Goal: Task Accomplishment & Management: Complete application form

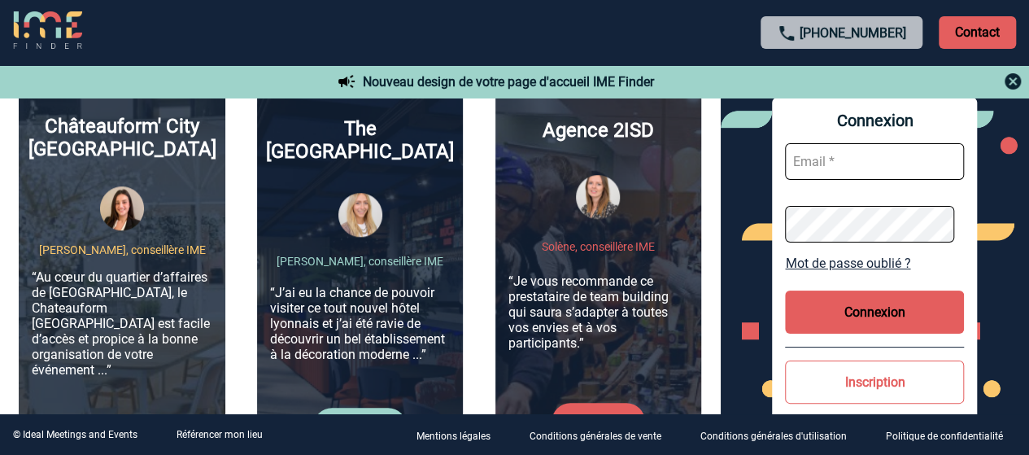
scroll to position [732, 0]
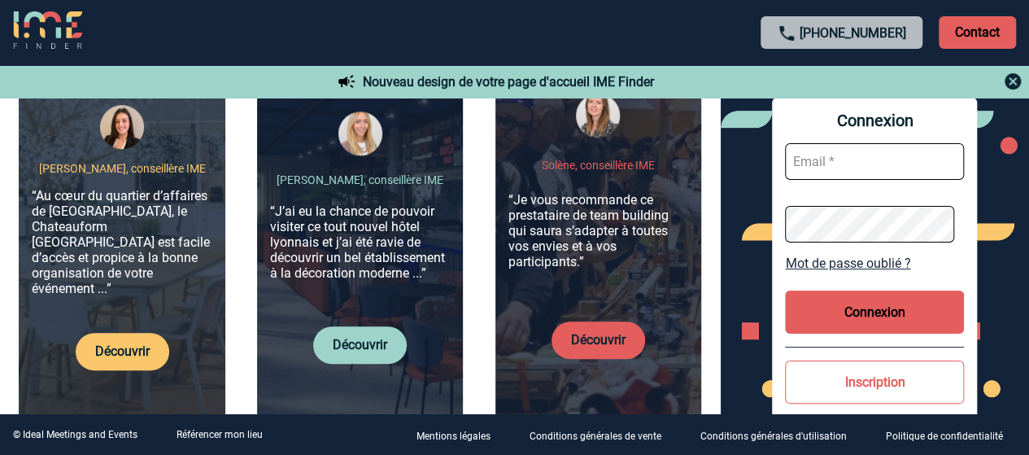
click at [966, 25] on p "Contact" at bounding box center [977, 32] width 77 height 33
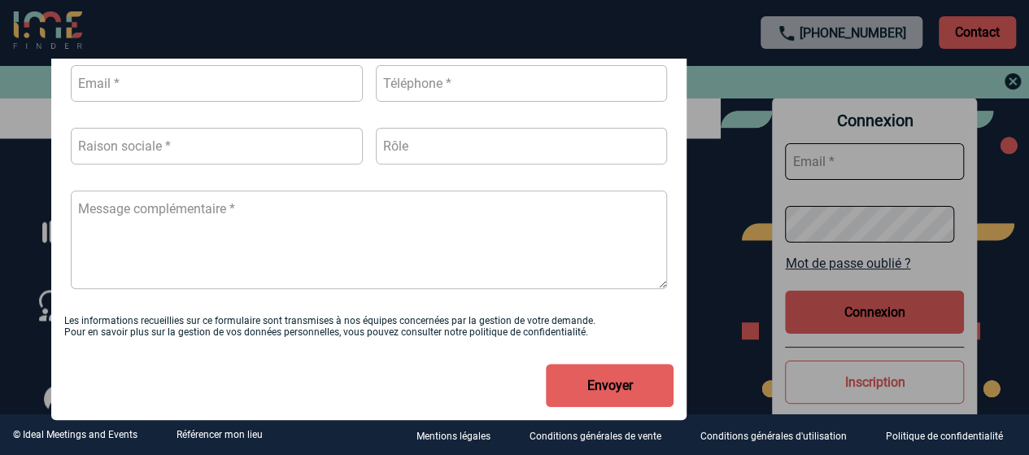
scroll to position [1139, 0]
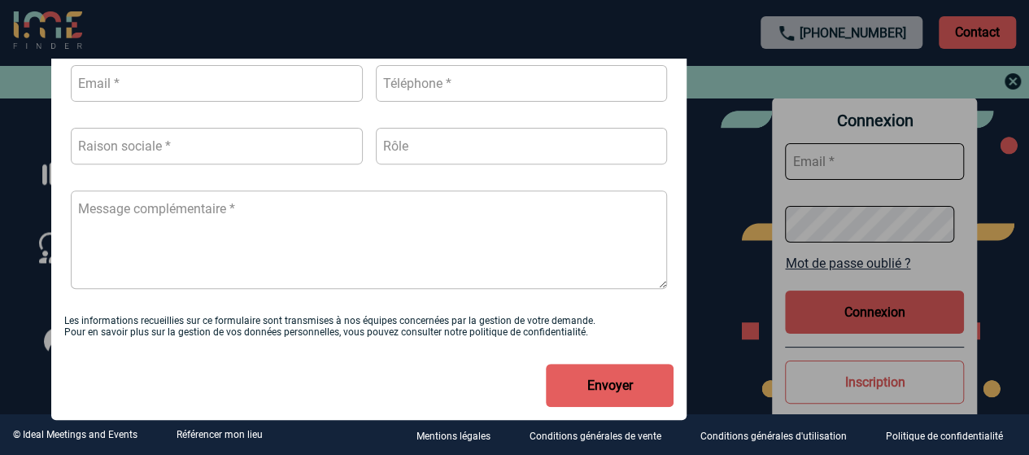
click at [738, 243] on div "Sujet de la prise de contact Je n’ai pas de compte J’ai besoin d’aide Je n’arri…" at bounding box center [514, 166] width 926 height 508
click at [1012, 76] on div at bounding box center [514, 227] width 1029 height 455
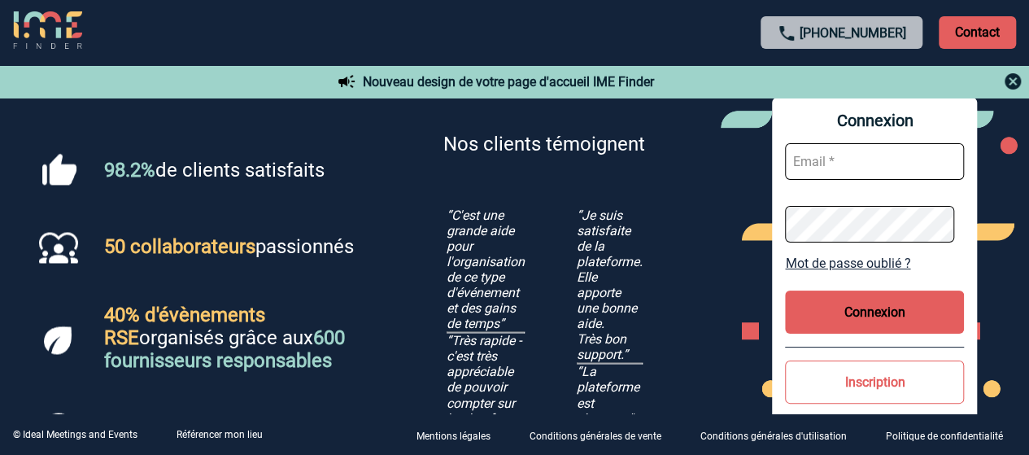
click at [696, 198] on div "98.2% de clients satisfaits 50 collaborateurs passionnés 40% d'évènements RSE o…" at bounding box center [360, 318] width 721 height 474
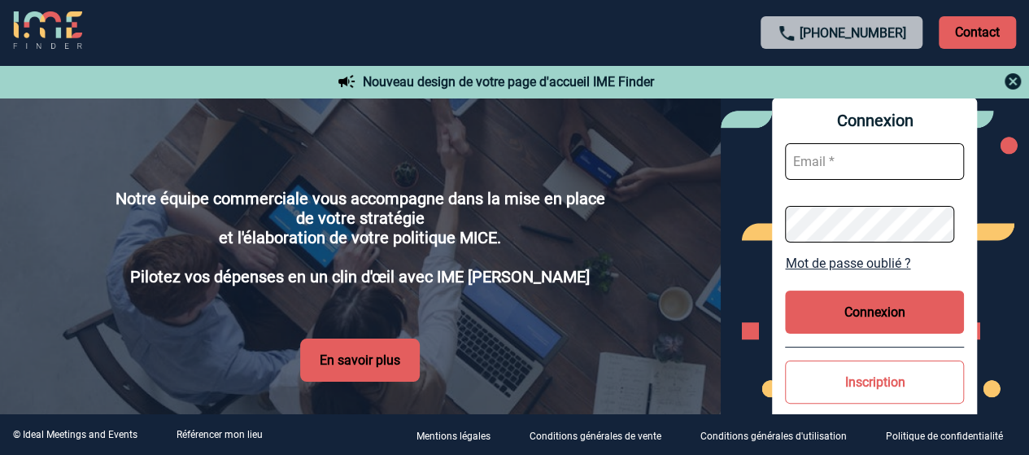
scroll to position [3023, 0]
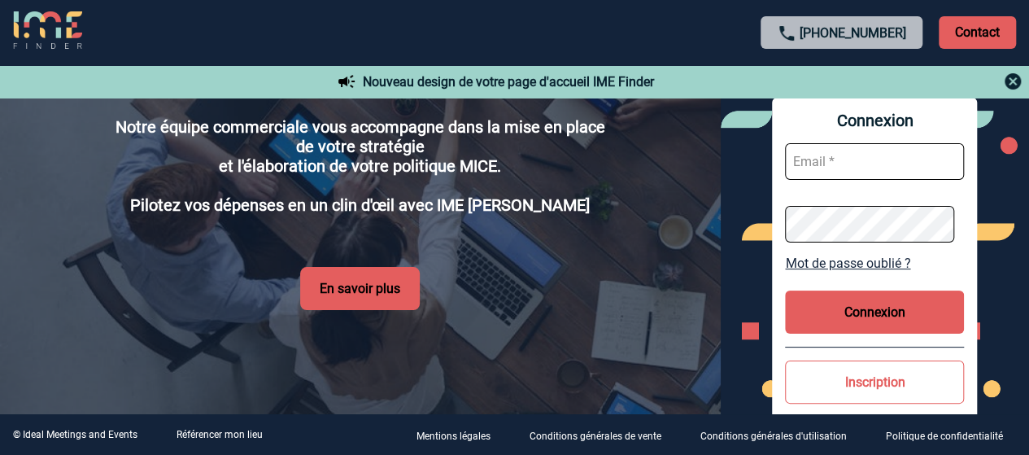
click at [1009, 77] on img at bounding box center [1013, 82] width 20 height 20
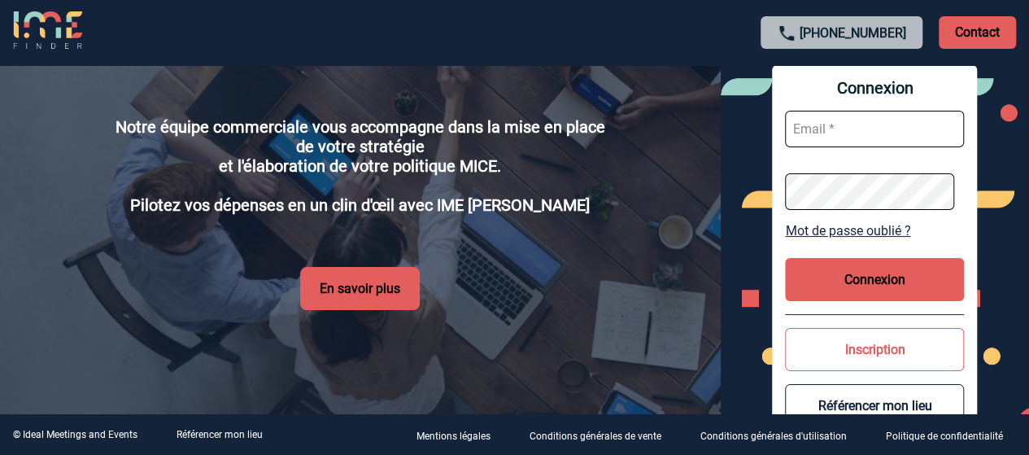
click at [1009, 78] on div "Connexion Mot de passe oublié ? Connexion Inscription Référencer mon lieu" at bounding box center [875, 255] width 309 height 381
click at [598, 205] on p "Notre équipe commerciale vous accompagne dans la mise en place de votre stratég…" at bounding box center [360, 166] width 504 height 98
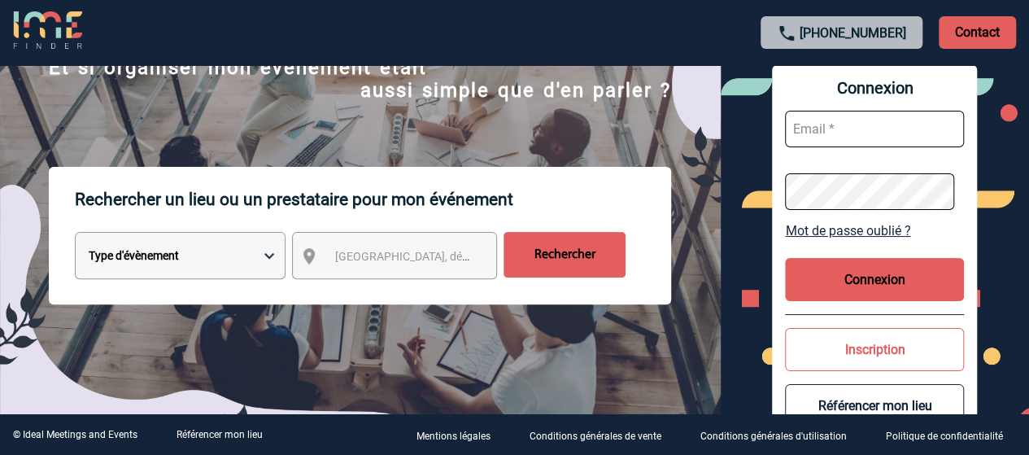
scroll to position [244, 0]
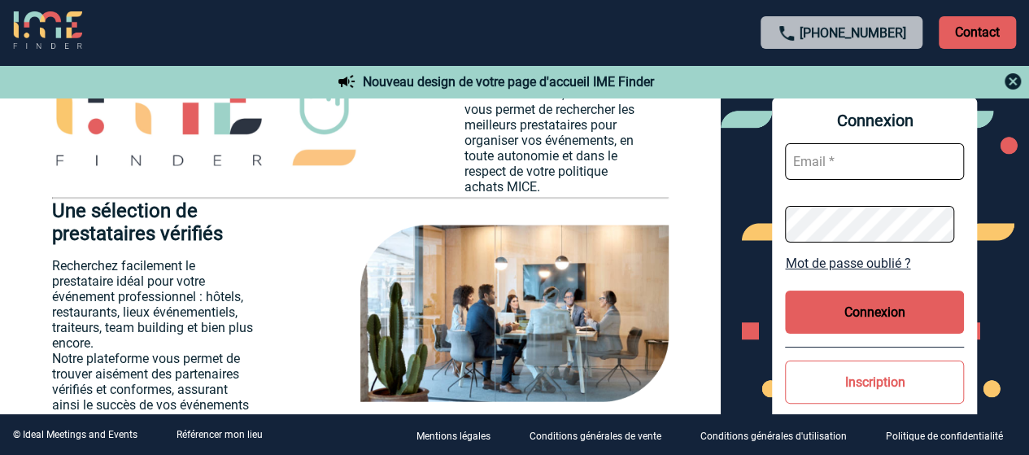
scroll to position [2033, 0]
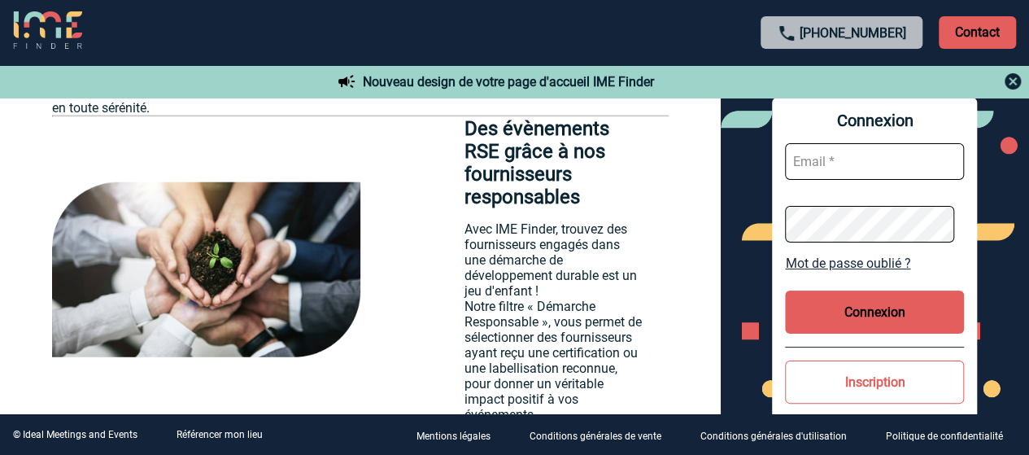
drag, startPoint x: 669, startPoint y: 137, endPoint x: 475, endPoint y: 179, distance: 198.0
click at [475, 179] on p "Des évènements RSE grâce à nos fournisseurs responsables" at bounding box center [553, 162] width 178 height 91
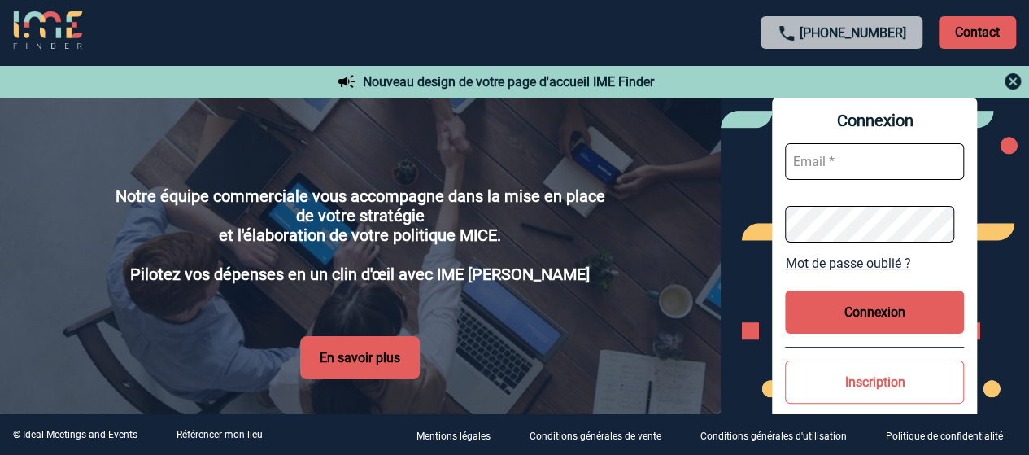
scroll to position [3023, 0]
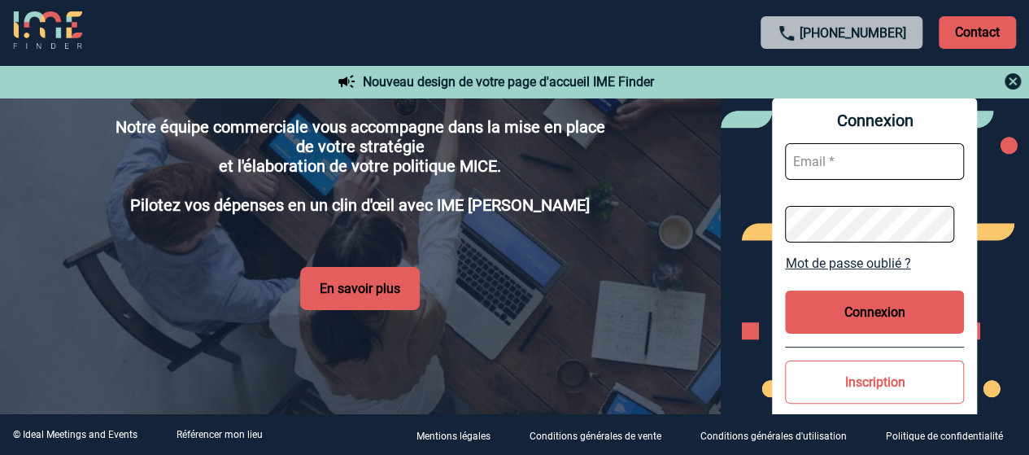
click at [332, 316] on div "Vous êtes une grande entreprise ? Notre équipe commerciale vous accompagne dans…" at bounding box center [360, 146] width 721 height 536
click at [353, 294] on button "En savoir plus" at bounding box center [360, 288] width 120 height 43
click at [368, 292] on button "En savoir plus" at bounding box center [360, 288] width 120 height 43
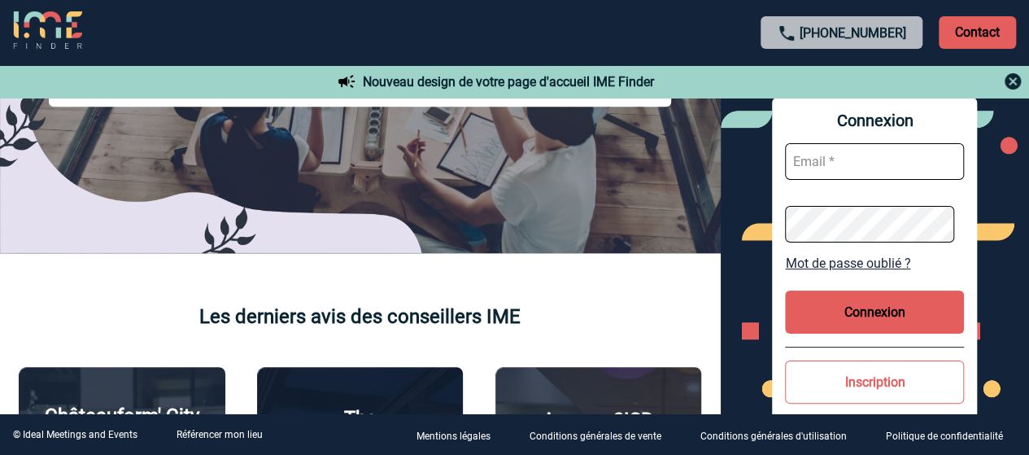
scroll to position [176, 0]
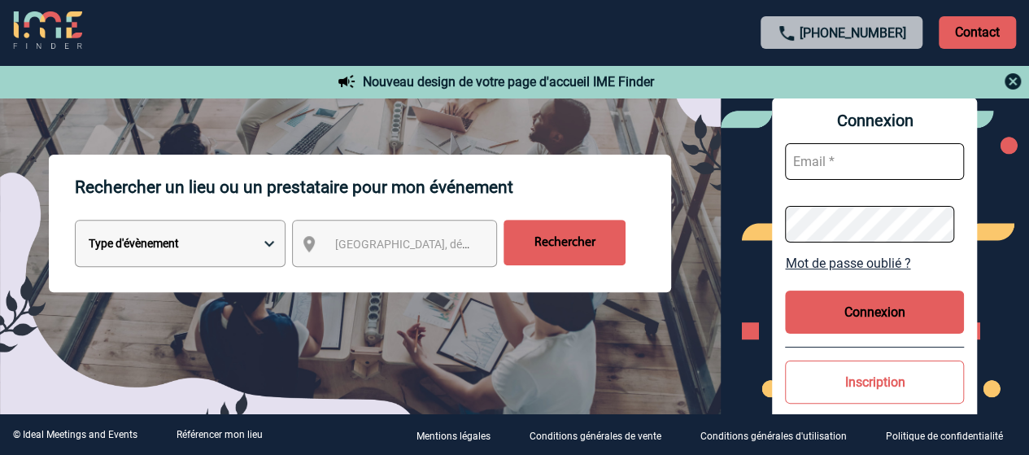
click at [973, 34] on p "Contact" at bounding box center [977, 32] width 77 height 33
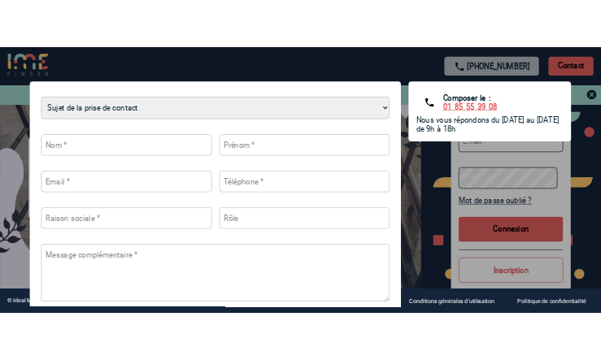
scroll to position [163, 0]
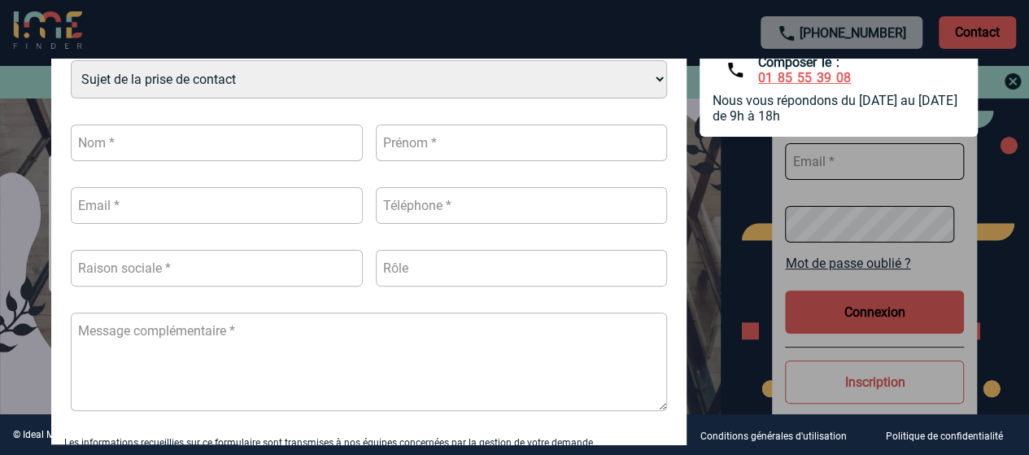
click at [217, 146] on input "text" at bounding box center [216, 142] width 291 height 37
type input "Barlaguet"
type input "[PERSON_NAME]"
click at [233, 272] on input "text" at bounding box center [216, 268] width 291 height 37
click at [217, 222] on div "Sujet de la prise de contact Je n’ai pas de compte J’ai besoin d’aide Je n’arri…" at bounding box center [368, 235] width 609 height 377
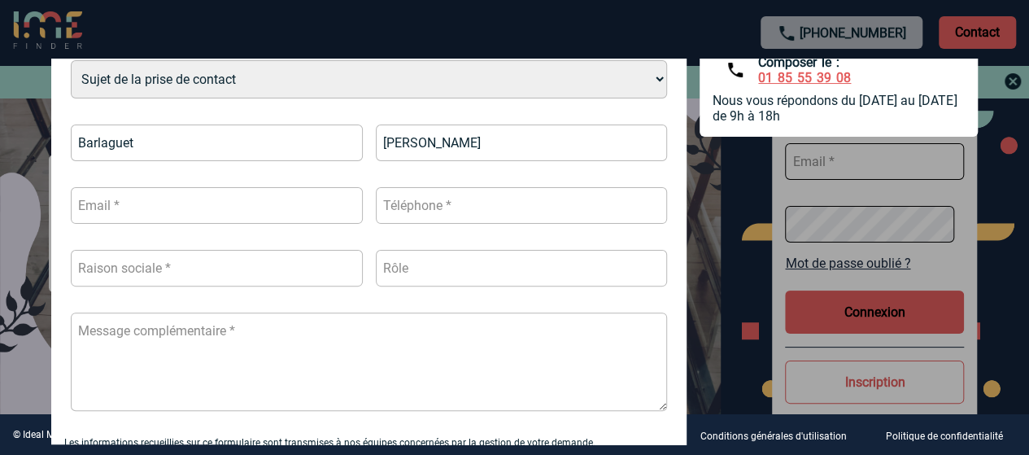
click at [216, 203] on input "text" at bounding box center [216, 205] width 291 height 37
paste input "[EMAIL_ADDRESS][DOMAIN_NAME]"
type input "[EMAIL_ADDRESS][DOMAIN_NAME]"
click at [448, 216] on input "text" at bounding box center [521, 205] width 291 height 37
paste input "[PHONE_NUMBER]"
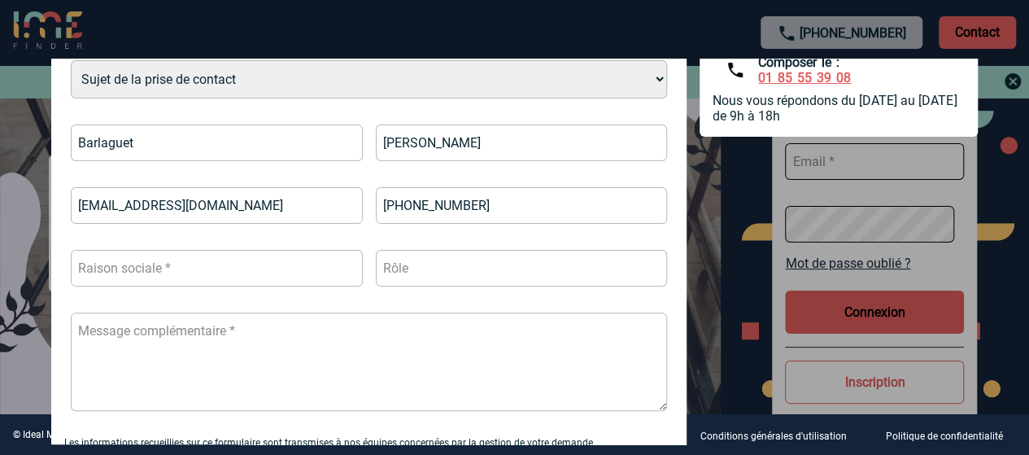
type input "[PHONE_NUMBER]"
click at [248, 268] on input "text" at bounding box center [216, 268] width 291 height 37
click at [233, 355] on textarea at bounding box center [369, 361] width 596 height 98
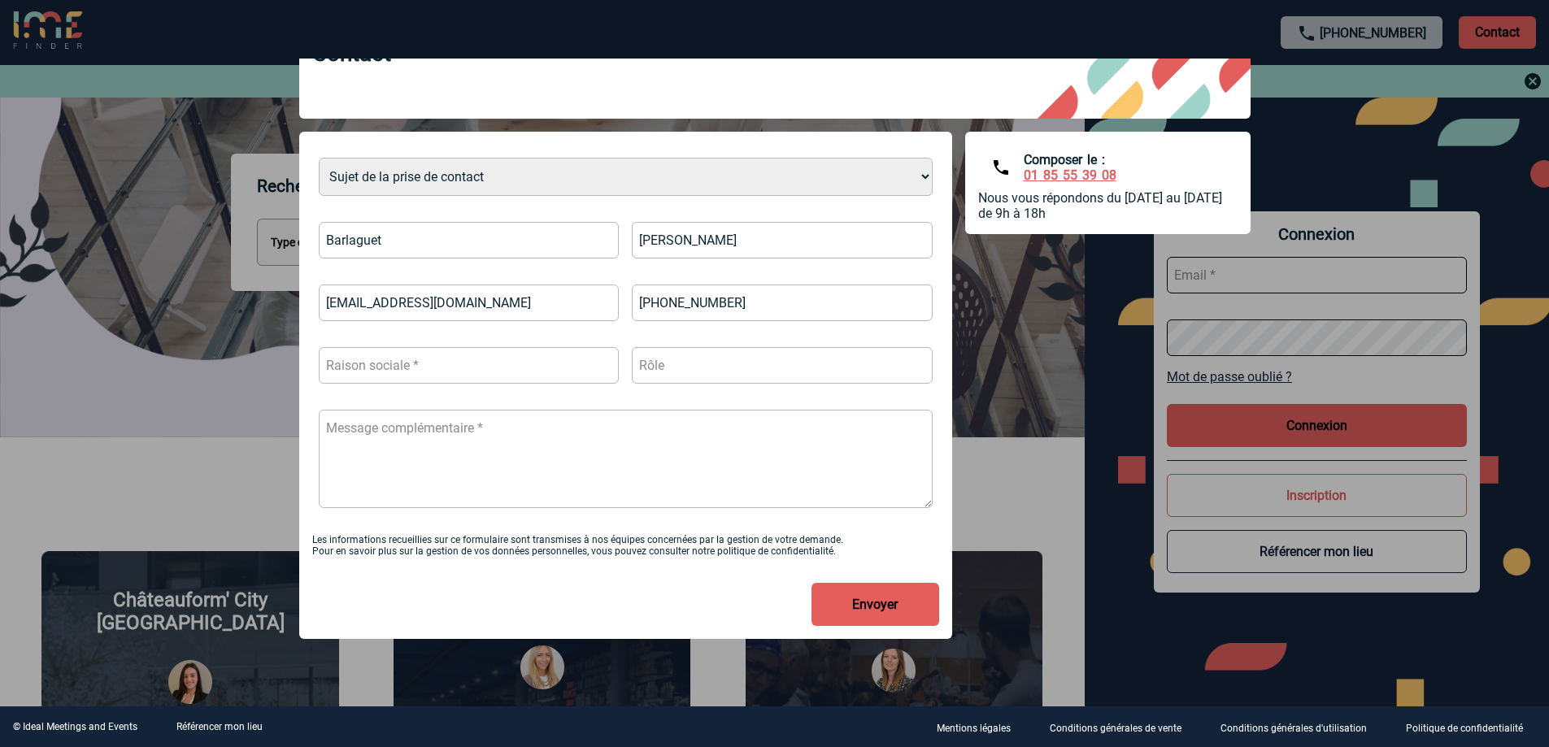
scroll to position [66, 0]
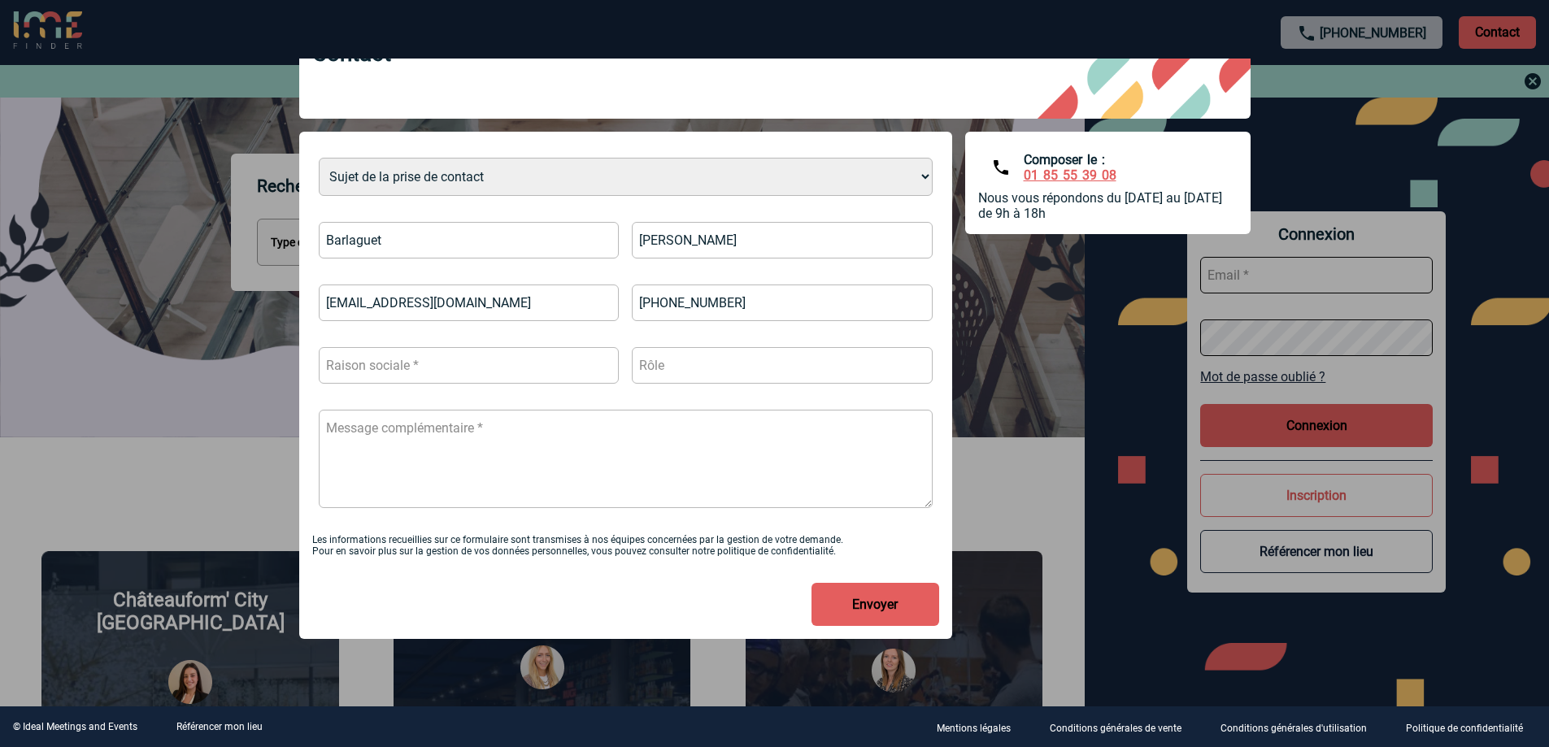
click at [452, 370] on input "text" at bounding box center [469, 365] width 301 height 37
type input "[GEOGRAPHIC_DATA]"
click at [690, 351] on input "text" at bounding box center [782, 365] width 301 height 37
type input "Directrice des Ventes"
click at [465, 436] on textarea at bounding box center [626, 459] width 614 height 98
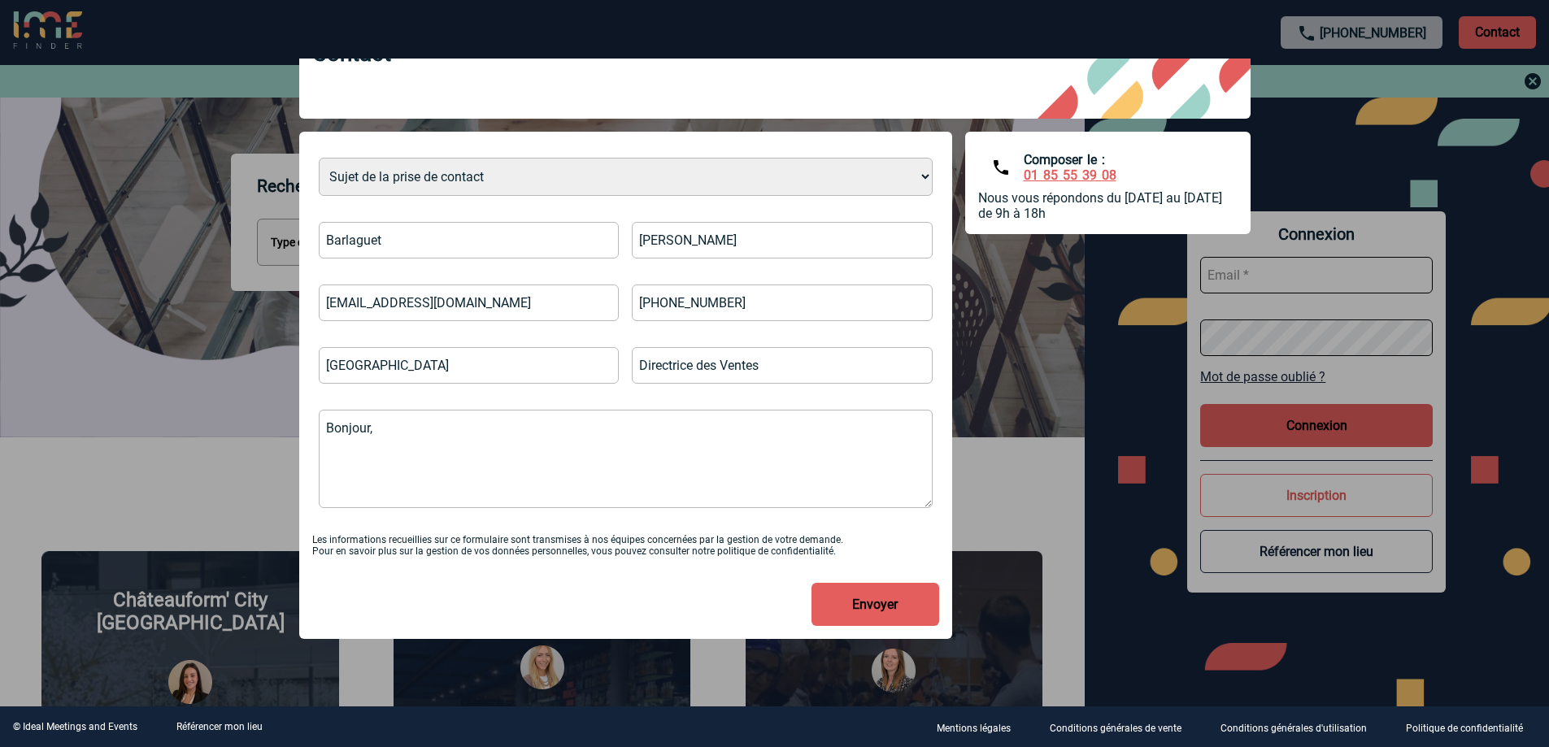
paste textarea "J’espère que vous allez bien ? Le H4 Hotel Paris Pleyelest déjà référencé sur v…"
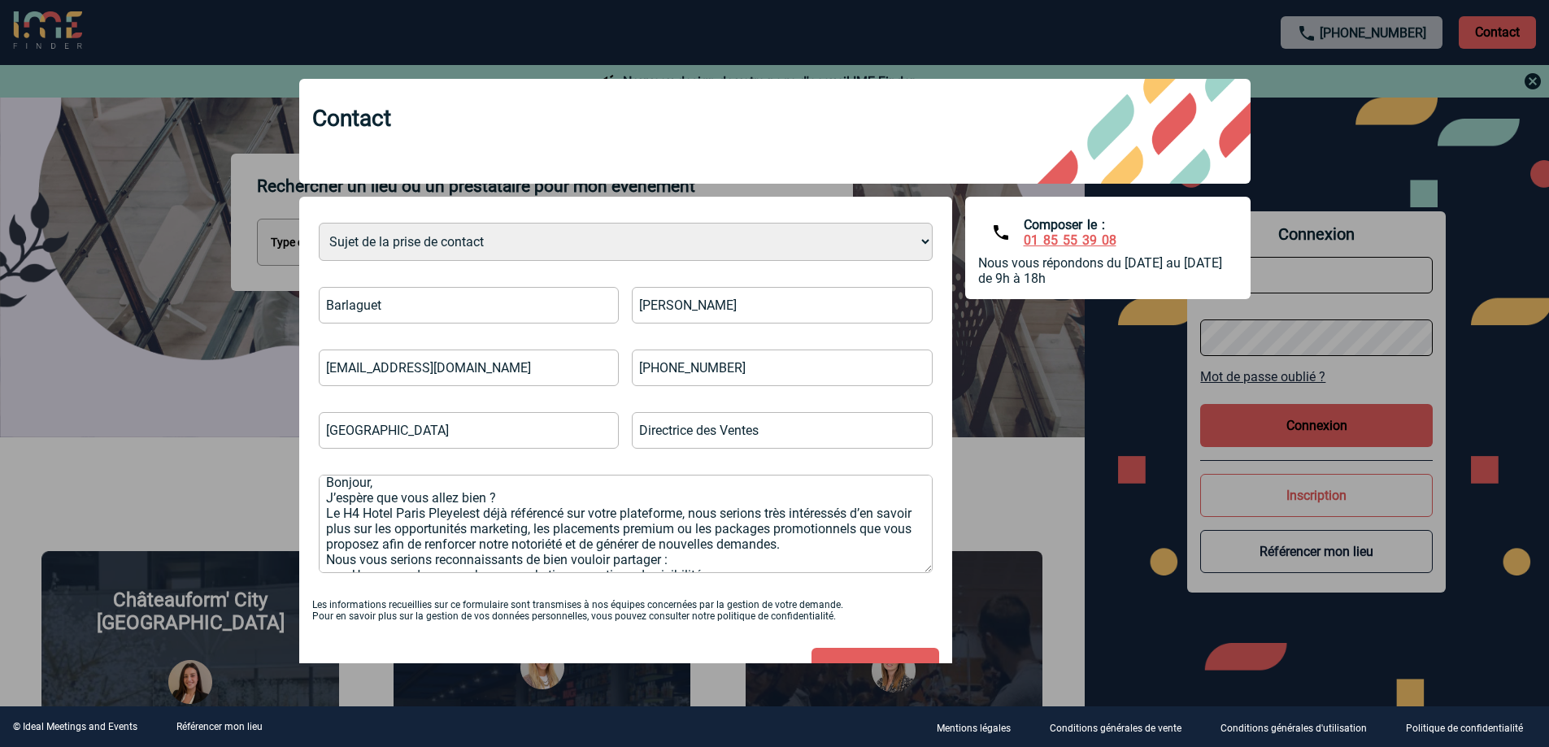
scroll to position [0, 0]
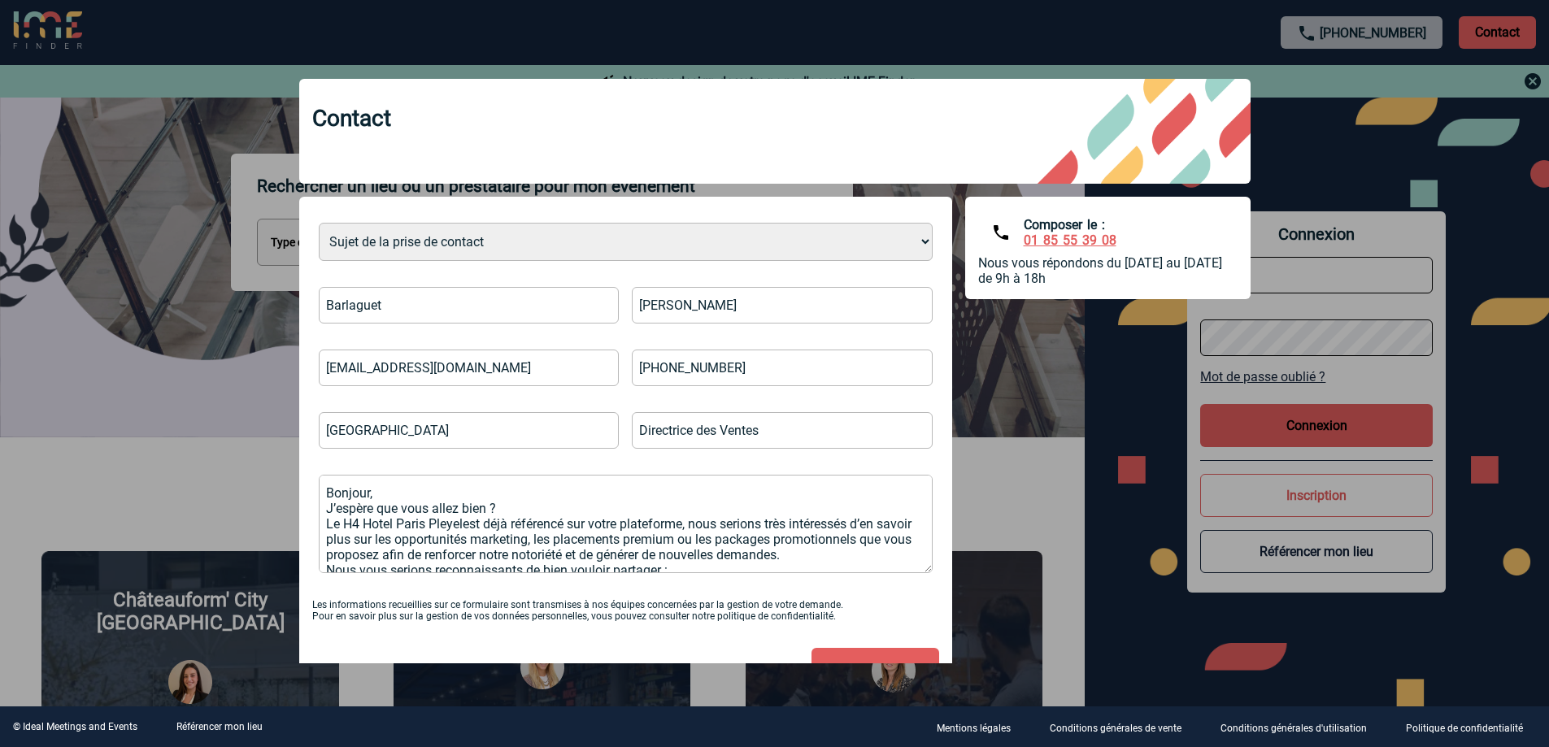
type textarea "Bonjour, J’espère que vous allez bien ? Le H4 Hotel Paris Pleyelest déjà référe…"
click at [871, 454] on button "Envoyer" at bounding box center [876, 669] width 128 height 43
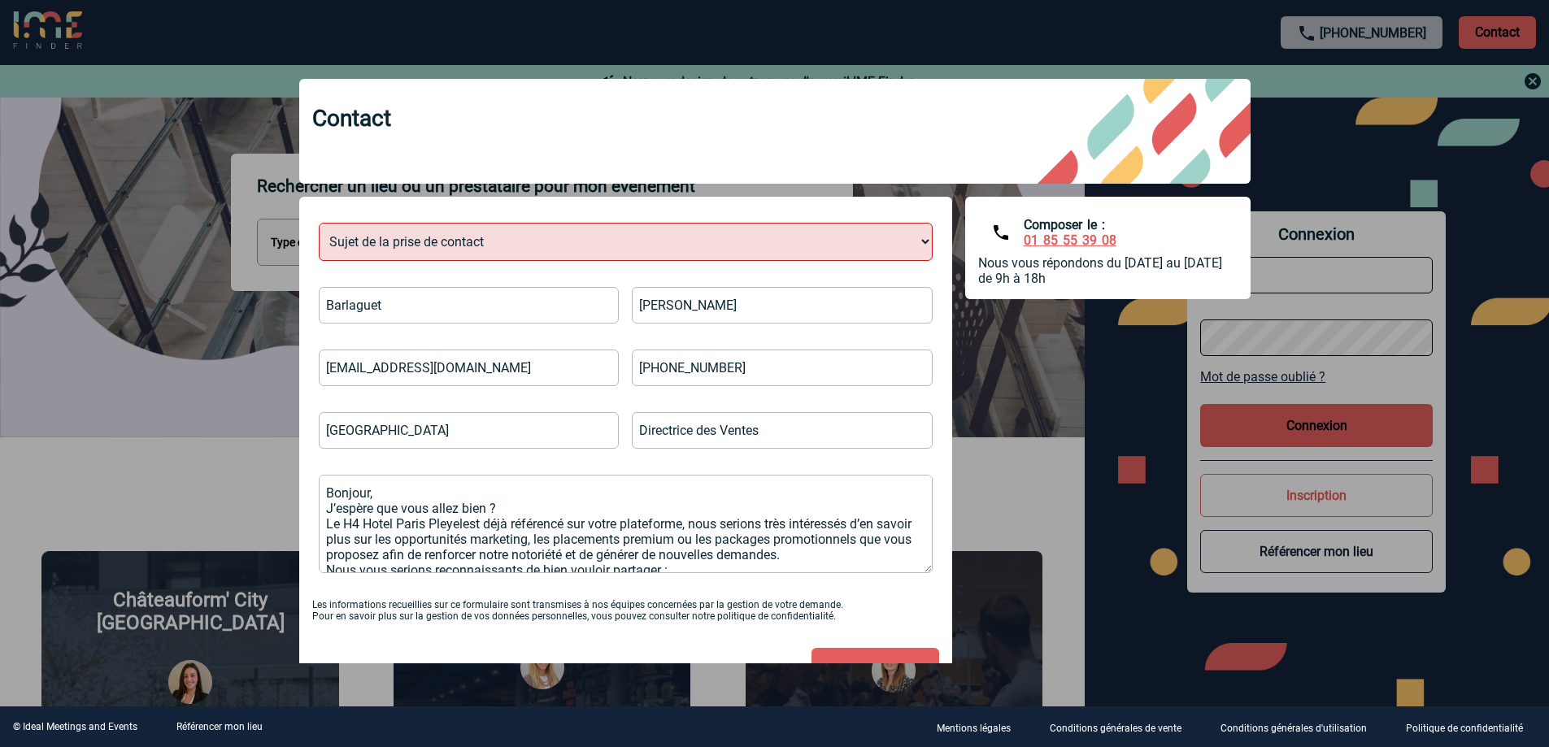
click at [569, 277] on div "Sujet de la prise de contact Je n’ai pas de compte J’ai besoin d’aide Je n’arri…" at bounding box center [625, 398] width 627 height 377
click at [581, 251] on select "Sujet de la prise de contact Je n’ai pas de compte J’ai besoin d’aide Je n’arri…" at bounding box center [626, 242] width 614 height 38
select select "5"
click at [319, 224] on select "Sujet de la prise de contact Je n’ai pas de compte J’ai besoin d’aide Je n’arri…" at bounding box center [626, 242] width 614 height 38
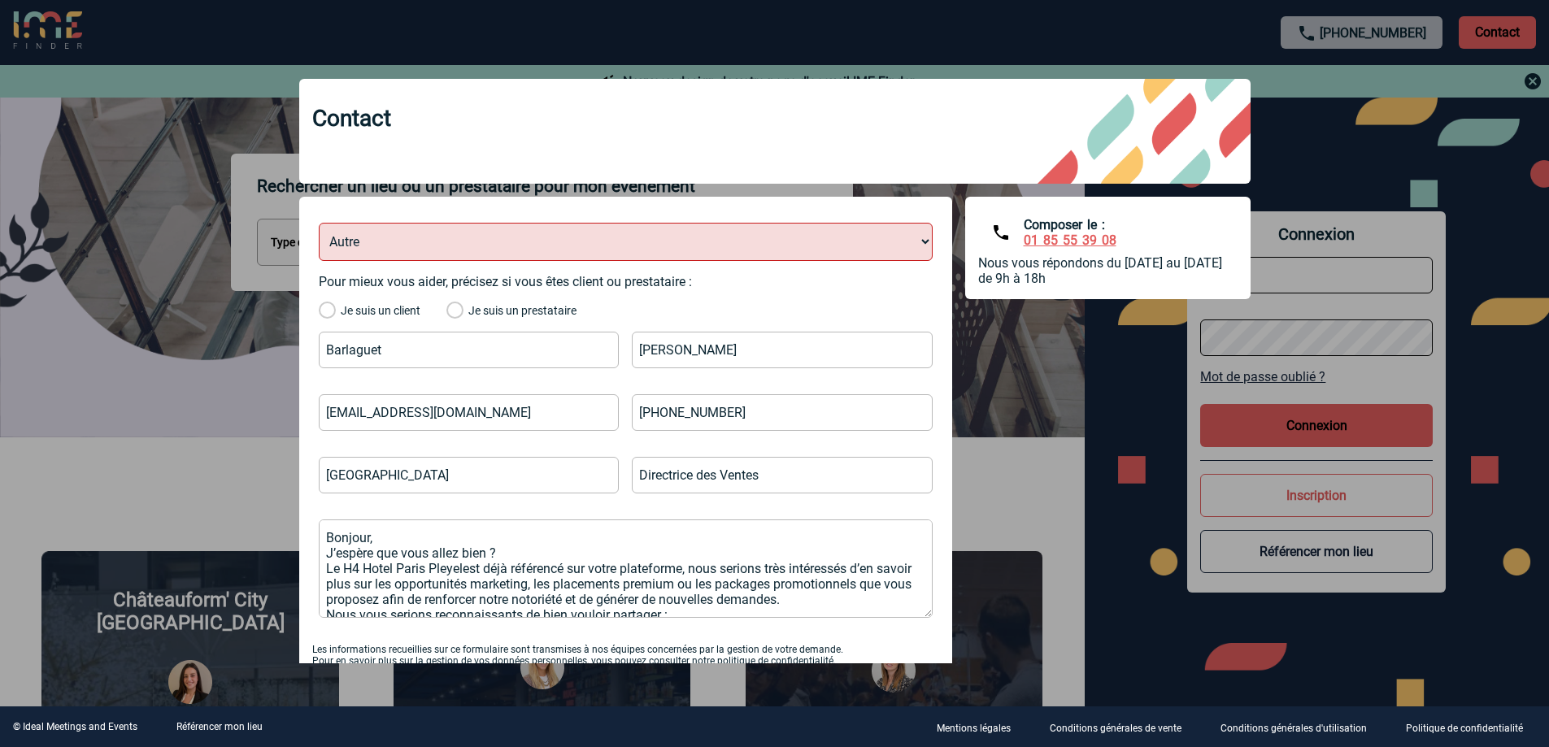
click at [455, 308] on label "Je suis un prestataire" at bounding box center [512, 311] width 130 height 15
click at [0, 0] on input "Je suis un prestataire" at bounding box center [0, 0] width 0 height 0
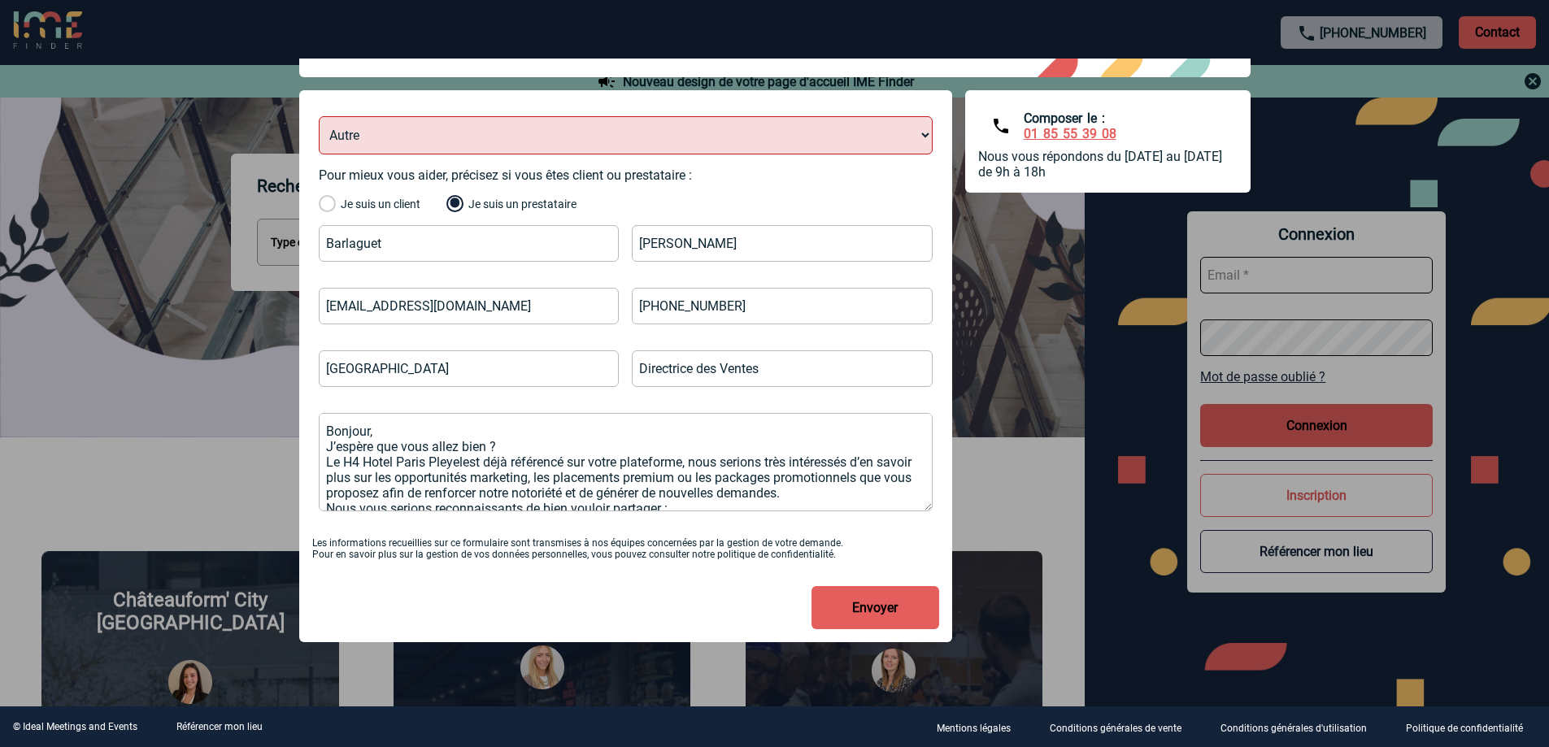
scroll to position [111, 0]
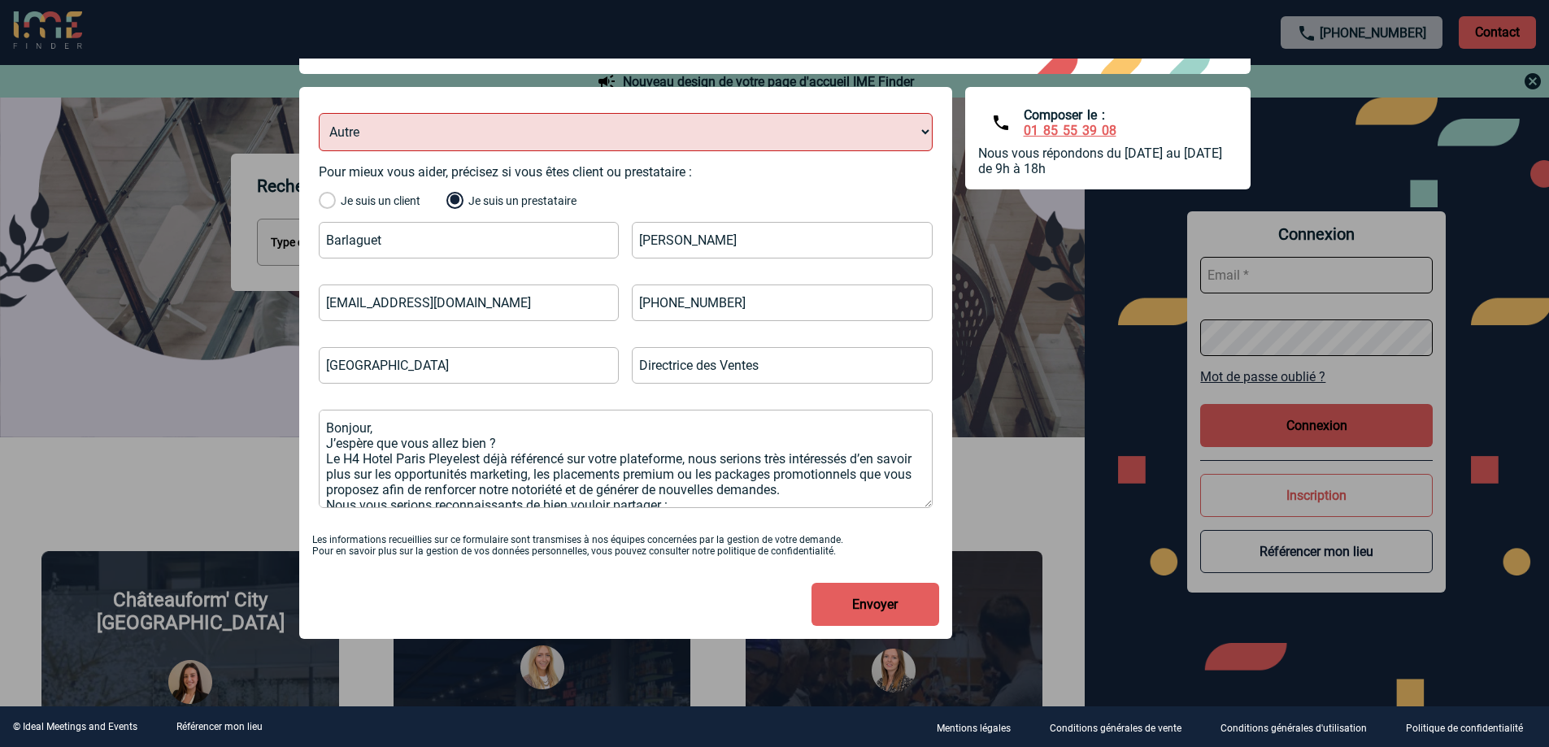
click at [849, 454] on button "Envoyer" at bounding box center [876, 604] width 128 height 43
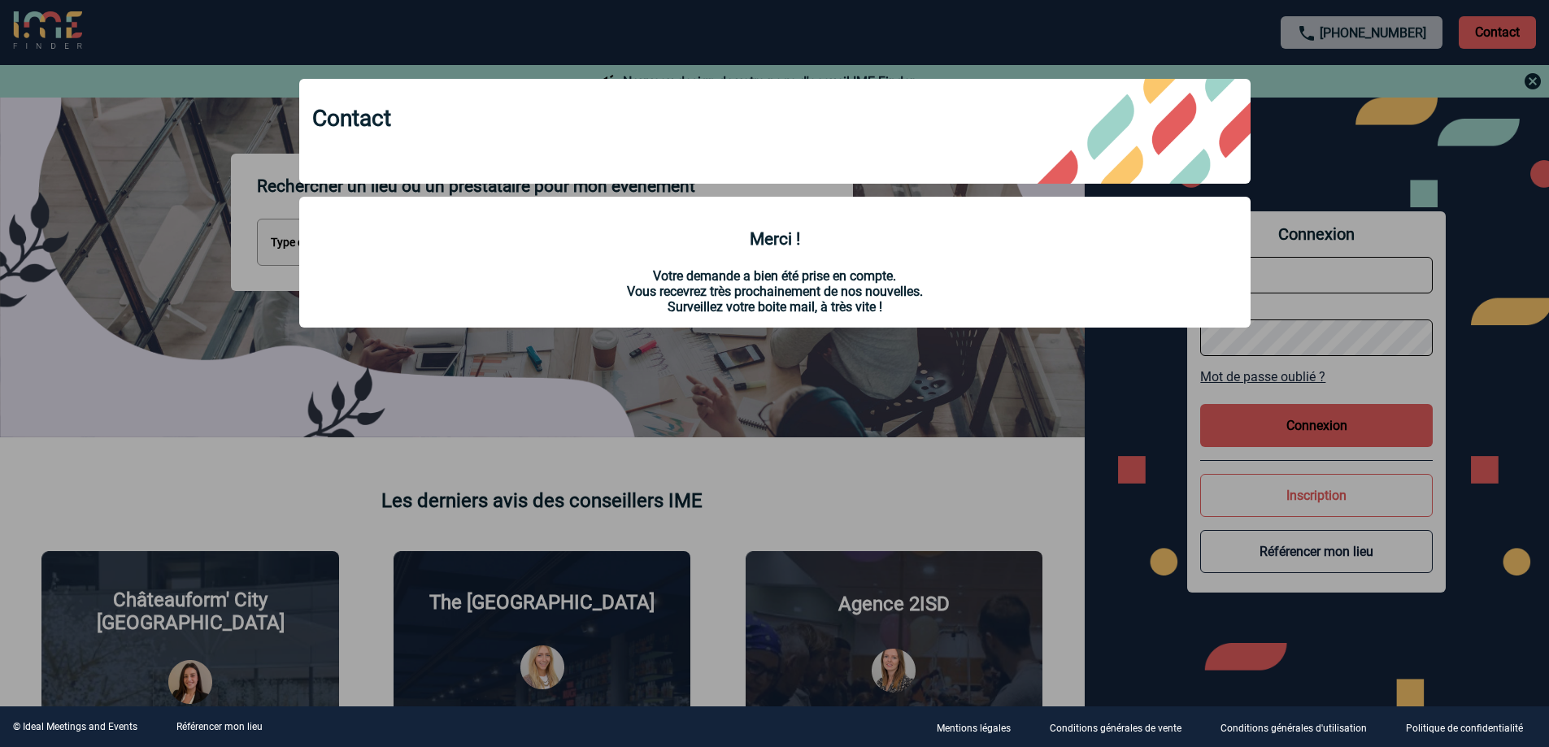
scroll to position [0, 0]
